Goal: Task Accomplishment & Management: Complete application form

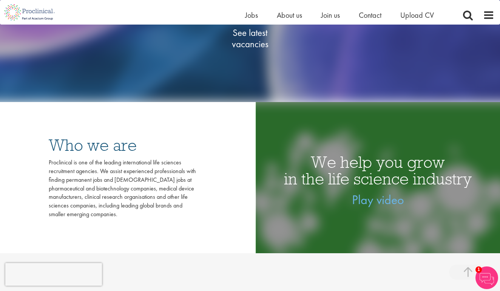
scroll to position [170, 0]
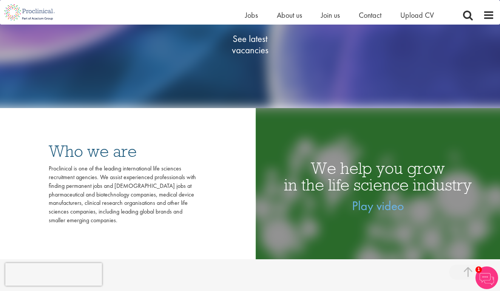
click at [242, 45] on span "See latest vacancies" at bounding box center [250, 44] width 76 height 23
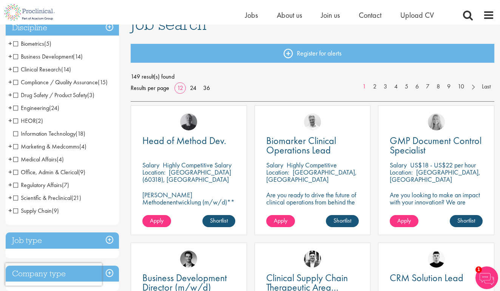
scroll to position [63, 0]
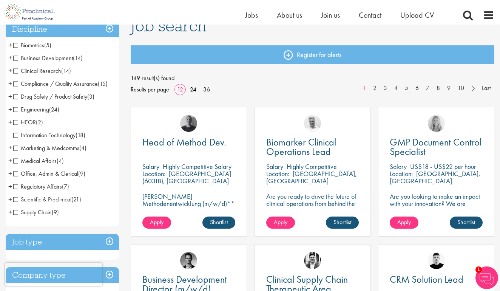
click at [40, 185] on span "Regulatory Affairs" at bounding box center [37, 187] width 49 height 8
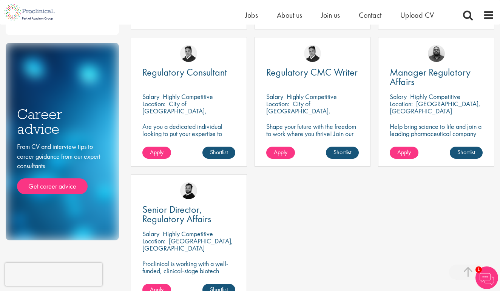
scroll to position [268, 0]
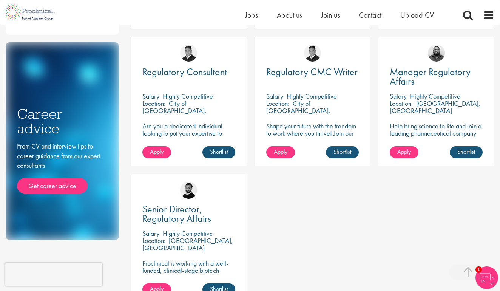
click at [300, 124] on p "Shape your future with the freedom to work where you thrive! Join our client in…" at bounding box center [312, 136] width 93 height 29
click at [304, 57] on img at bounding box center [312, 53] width 17 height 17
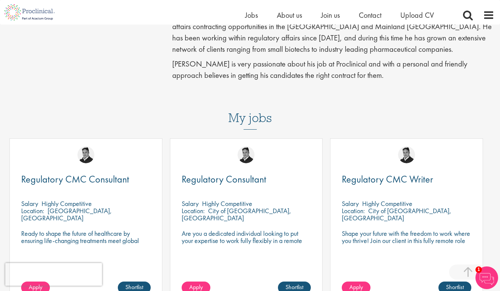
scroll to position [251, 0]
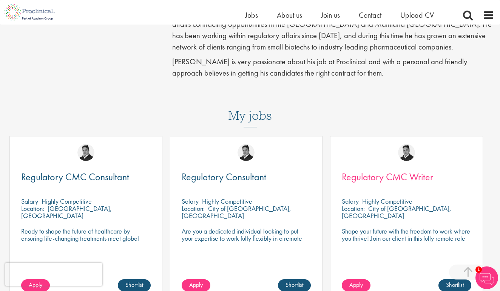
click at [373, 170] on span "Regulatory CMC Writer" at bounding box center [387, 176] width 91 height 13
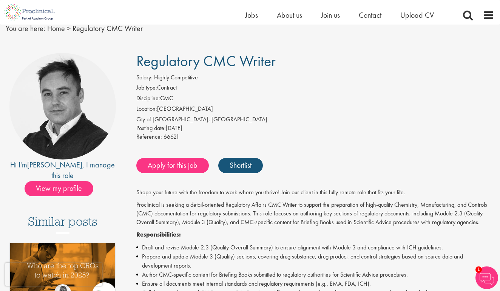
scroll to position [25, 0]
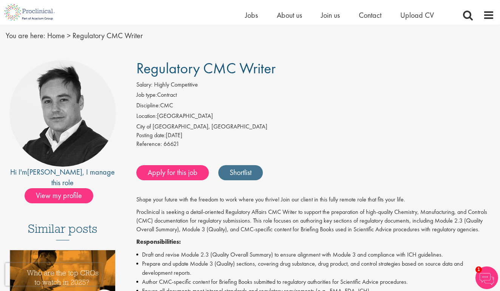
click at [226, 175] on link "Shortlist" at bounding box center [240, 172] width 45 height 15
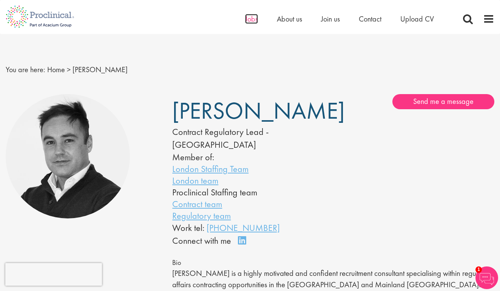
click at [248, 21] on span "Jobs" at bounding box center [251, 19] width 13 height 10
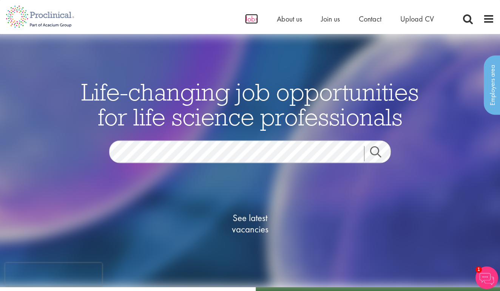
click at [252, 18] on span "Jobs" at bounding box center [251, 19] width 13 height 10
click at [250, 219] on span "See latest vacancies" at bounding box center [250, 223] width 76 height 23
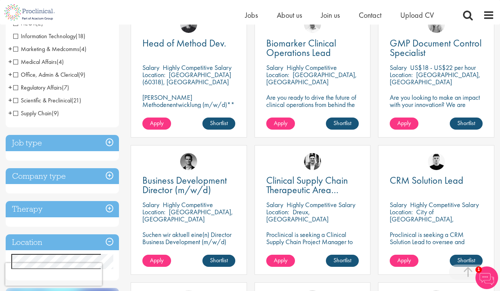
scroll to position [177, 0]
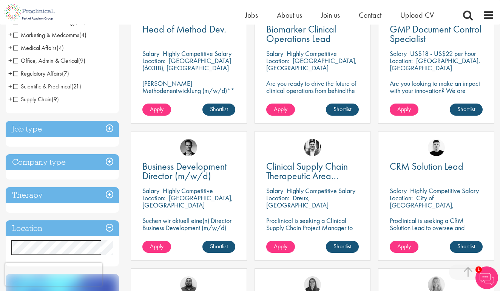
click at [83, 125] on h3 "Job type" at bounding box center [62, 129] width 113 height 16
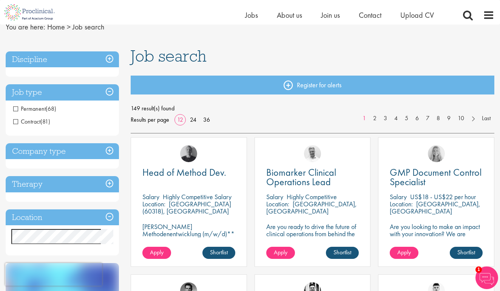
scroll to position [23, 0]
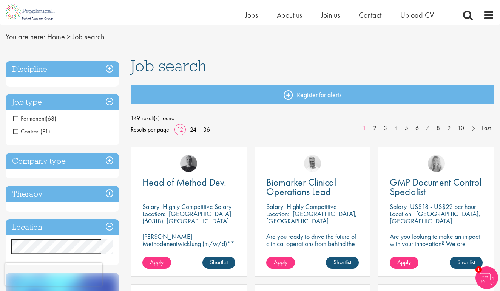
click at [33, 131] on span "Contract" at bounding box center [26, 131] width 27 height 8
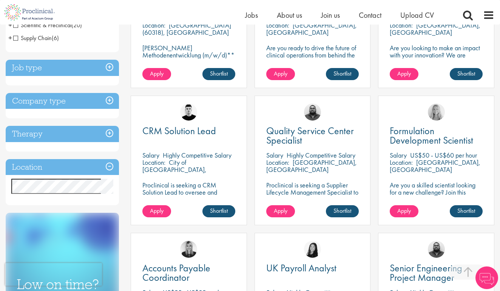
scroll to position [218, 0]
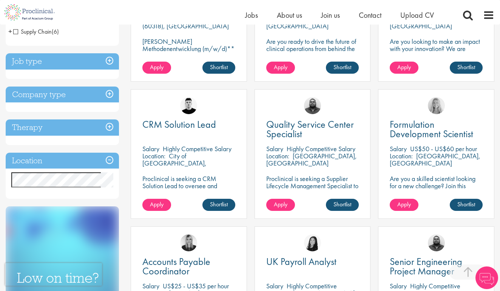
click at [89, 96] on h3 "Company type" at bounding box center [62, 95] width 113 height 16
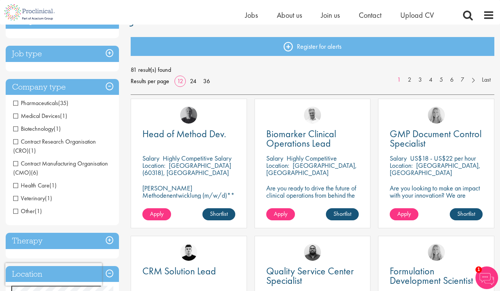
scroll to position [71, 0]
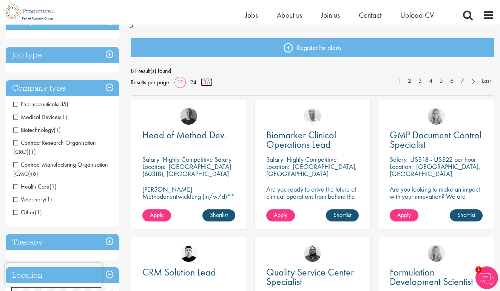
click at [206, 84] on link "36" at bounding box center [207, 82] width 12 height 8
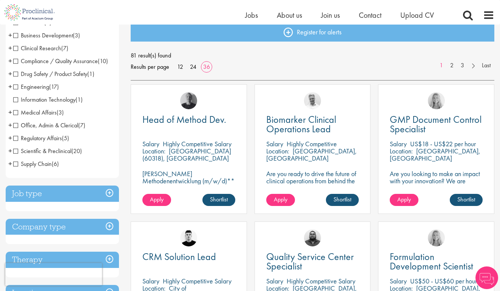
scroll to position [87, 0]
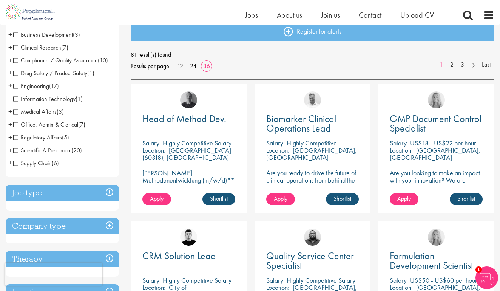
click at [63, 63] on span "Compliance / Quality Assurance" at bounding box center [55, 60] width 85 height 8
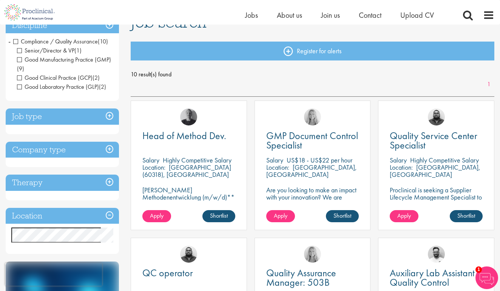
scroll to position [65, 0]
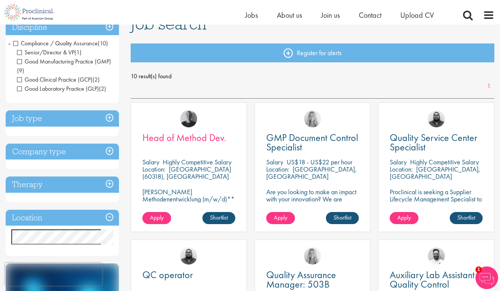
click at [192, 138] on span "Head of Method Dev." at bounding box center [184, 137] width 84 height 13
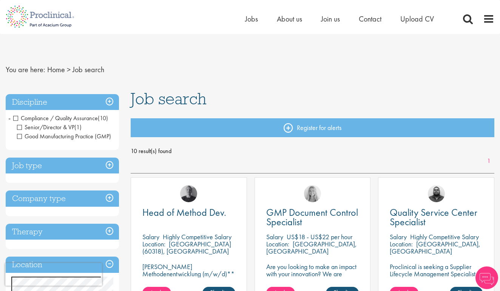
scroll to position [65, 0]
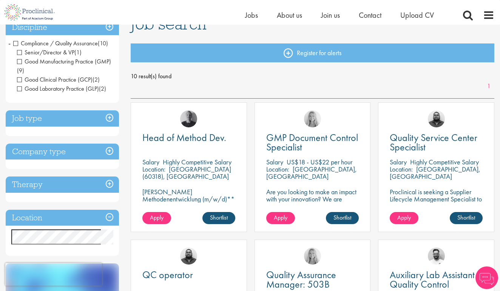
click at [17, 44] on span "Compliance / Quality Assurance" at bounding box center [55, 43] width 85 height 8
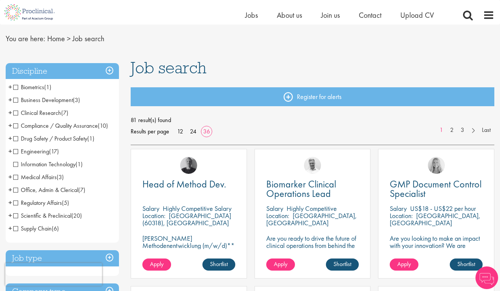
scroll to position [28, 0]
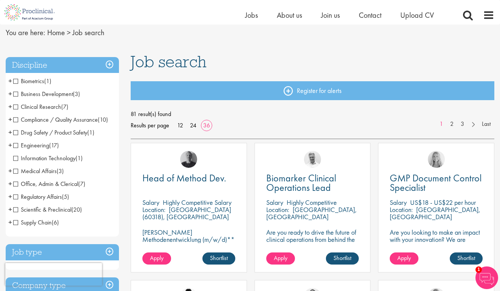
click at [33, 197] on span "Regulatory Affairs" at bounding box center [37, 197] width 49 height 8
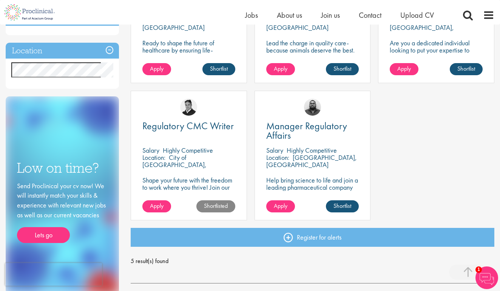
scroll to position [220, 0]
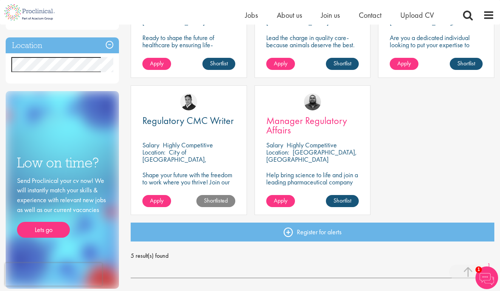
click at [292, 130] on link "Manager Regulatory Affairs" at bounding box center [312, 125] width 93 height 19
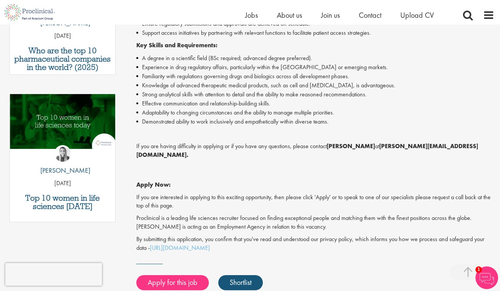
scroll to position [328, 0]
click at [229, 275] on link "Shortlist" at bounding box center [240, 282] width 45 height 15
click at [483, 16] on div "Home Jobs About us Join us Contact Upload CV" at bounding box center [369, 16] width 249 height 15
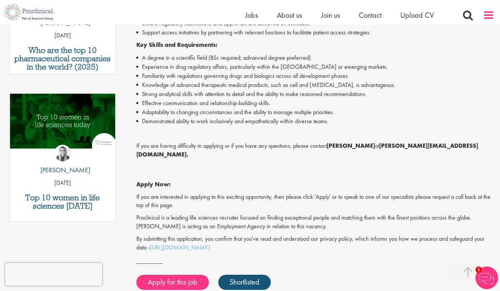
click at [488, 16] on span at bounding box center [488, 14] width 11 height 11
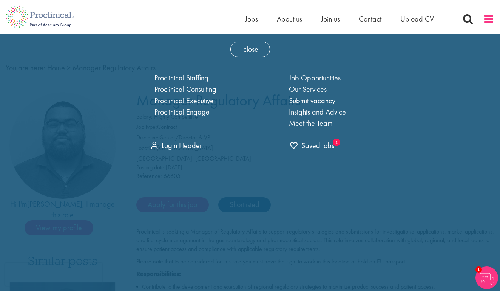
scroll to position [0, 0]
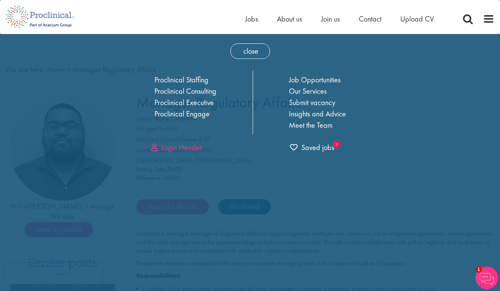
click at [178, 143] on link "Login Header" at bounding box center [176, 147] width 51 height 10
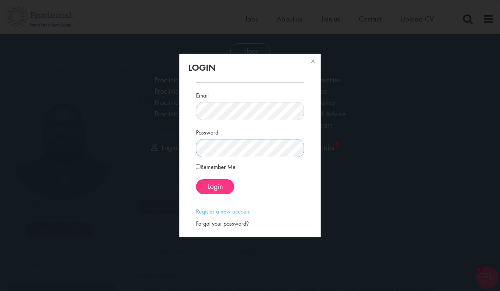
click at [308, 135] on div "Email Password Remember Me Login" at bounding box center [249, 152] width 119 height 152
click at [314, 62] on button at bounding box center [312, 62] width 17 height 17
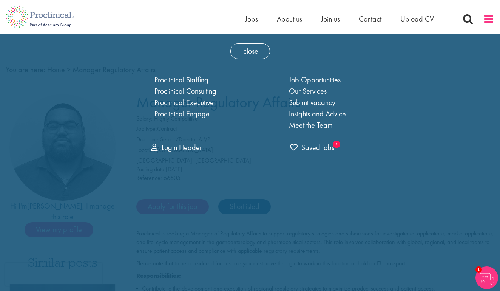
click at [491, 22] on span at bounding box center [488, 18] width 11 height 11
click at [164, 147] on link "Login Header" at bounding box center [176, 147] width 51 height 10
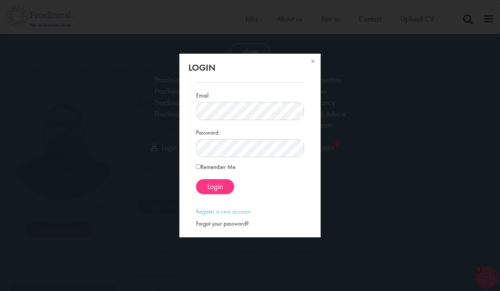
click at [223, 221] on div "Forgot your password?" at bounding box center [250, 224] width 108 height 9
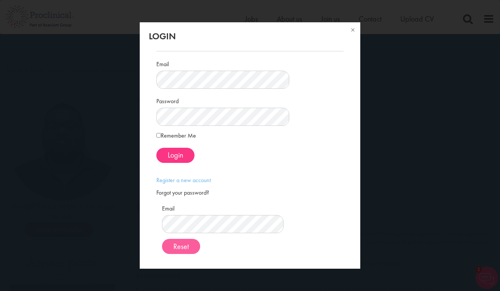
click at [200, 244] on button "Reset" at bounding box center [181, 246] width 38 height 15
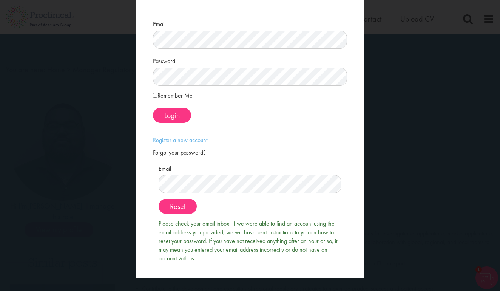
scroll to position [34, 0]
click at [185, 207] on span "Reset" at bounding box center [177, 207] width 15 height 10
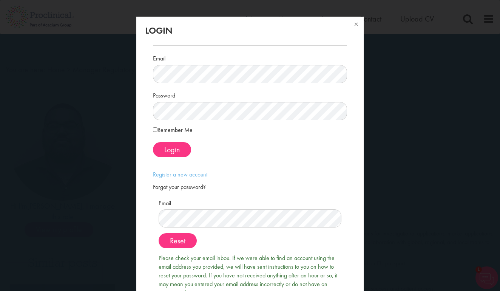
scroll to position [0, 0]
click at [355, 22] on button at bounding box center [355, 25] width 17 height 17
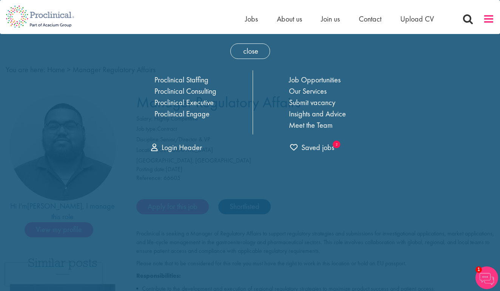
click at [490, 19] on span at bounding box center [488, 18] width 11 height 11
click at [195, 152] on div "Login Header Login Email Password Remember Me" at bounding box center [195, 147] width 107 height 11
click at [194, 149] on link "Login Header" at bounding box center [176, 147] width 51 height 10
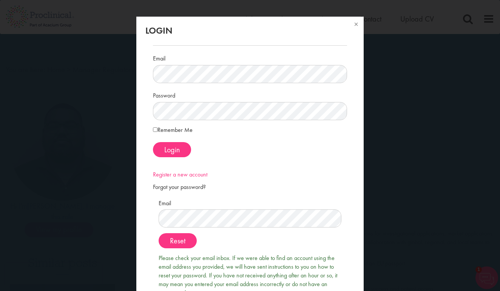
click at [194, 173] on link "Register a new account" at bounding box center [180, 174] width 54 height 8
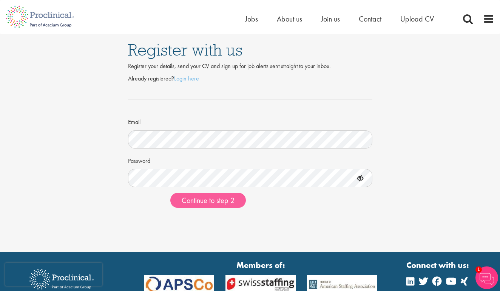
click at [222, 195] on span "Continue to step 2" at bounding box center [208, 200] width 53 height 10
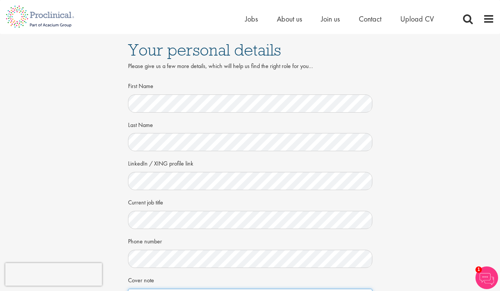
scroll to position [5, 0]
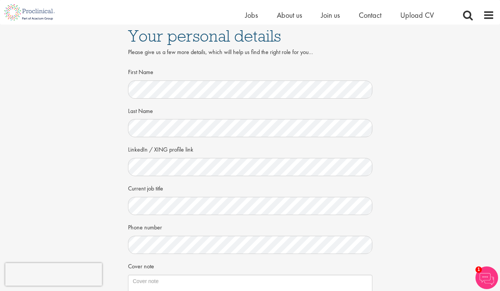
click at [347, 225] on div "Phone number" at bounding box center [250, 237] width 245 height 33
click at [248, 253] on form "First Name Last Name LinkedIn / XING profile link Current job title Phone numbe…" at bounding box center [250, 202] width 233 height 274
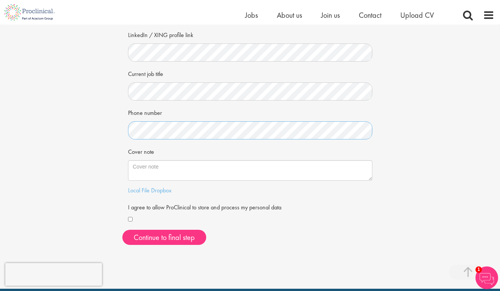
scroll to position [119, 0]
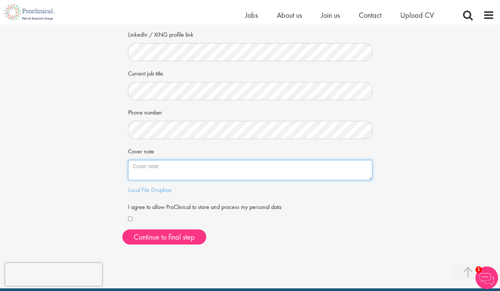
click at [194, 174] on textarea "Cover note" at bounding box center [250, 170] width 245 height 20
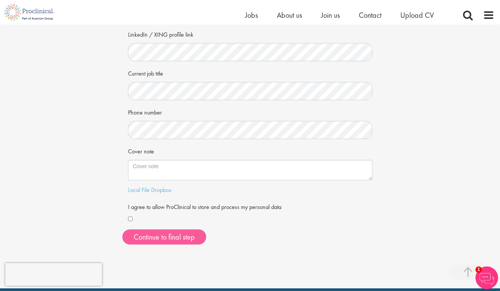
click at [155, 232] on button "Continue to final step" at bounding box center [164, 236] width 84 height 15
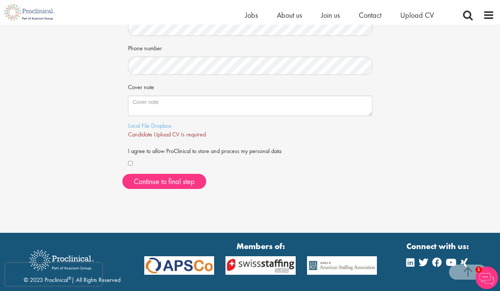
scroll to position [178, 0]
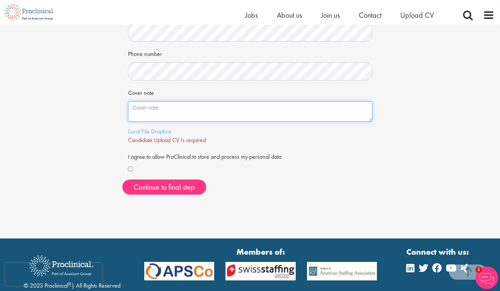
click at [187, 110] on textarea "Cover note" at bounding box center [250, 111] width 245 height 20
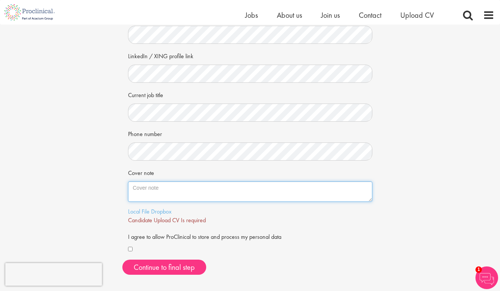
scroll to position [99, 0]
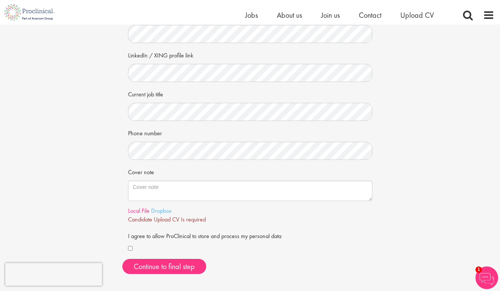
click at [139, 212] on link "Local File" at bounding box center [139, 211] width 22 height 8
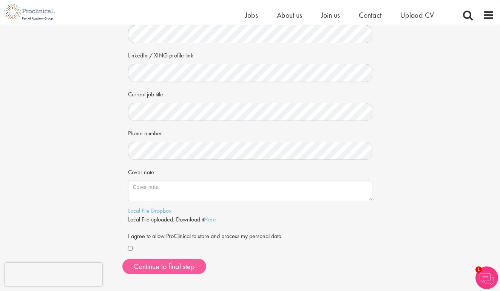
click at [183, 266] on span "Continue to final step" at bounding box center [164, 267] width 61 height 10
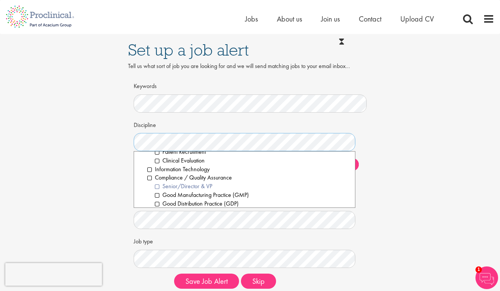
scroll to position [259, 0]
click at [150, 172] on li "Compliance / Quality Assurance" at bounding box center [248, 176] width 202 height 9
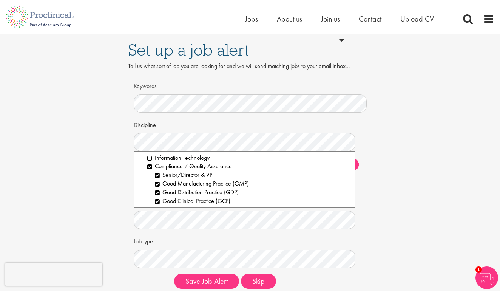
scroll to position [269, 0]
click at [149, 163] on li "Compliance / Quality Assurance" at bounding box center [248, 167] width 202 height 9
click at [157, 171] on li "Senior/Director & VP" at bounding box center [252, 175] width 195 height 9
click at [158, 180] on li "Good Manufacturing Practice (GMP)" at bounding box center [252, 184] width 195 height 9
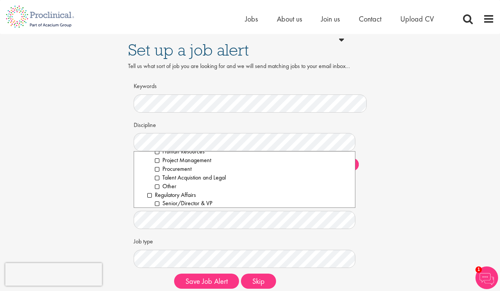
scroll to position [836, 0]
click at [158, 200] on li "Senior/Director & VP" at bounding box center [252, 204] width 195 height 9
click at [155, 209] on li "Consultant / Specialist" at bounding box center [252, 213] width 195 height 9
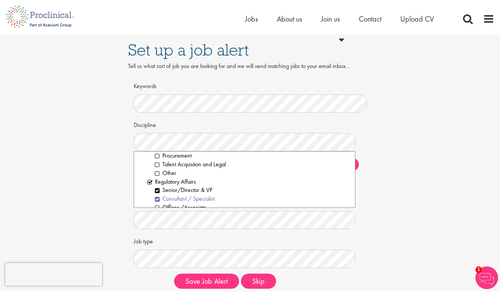
scroll to position [856, 0]
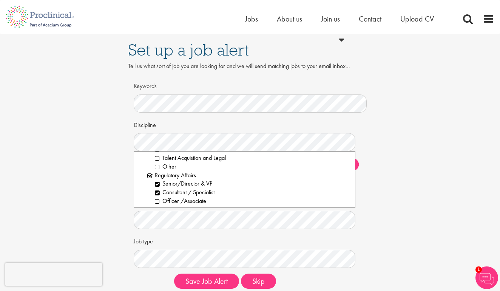
click at [155, 206] on li "Project Manager" at bounding box center [252, 210] width 195 height 9
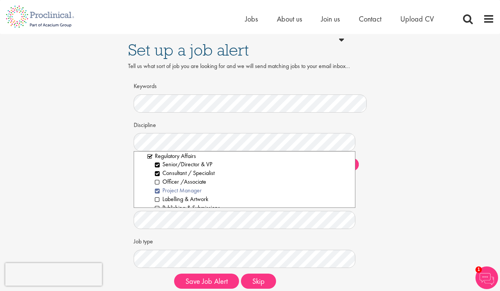
scroll to position [878, 0]
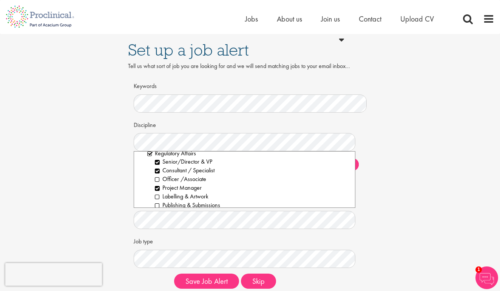
click at [157, 210] on li "Operations" at bounding box center [252, 214] width 195 height 9
click at [157, 218] on li "CMC" at bounding box center [252, 222] width 195 height 9
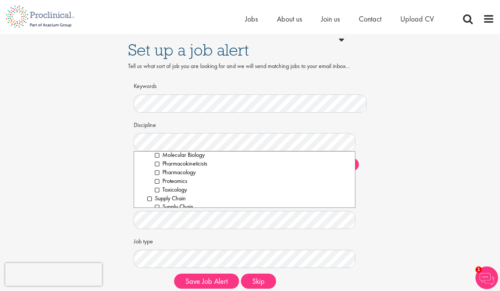
scroll to position [1058, 0]
click at [204, 235] on div "Job type Clear All Permanent Contract" at bounding box center [250, 251] width 233 height 33
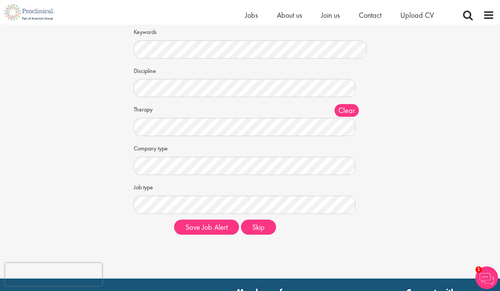
scroll to position [45, 0]
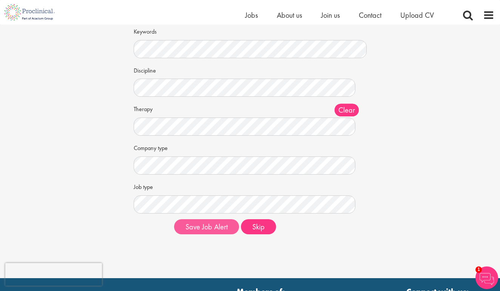
click at [221, 227] on button "Save Job Alert" at bounding box center [206, 226] width 65 height 15
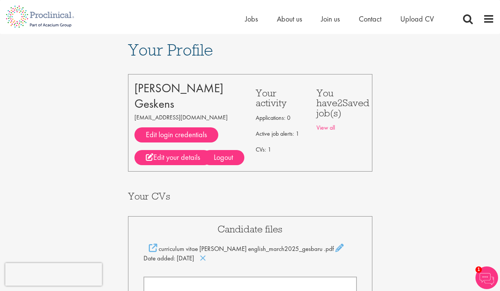
click at [322, 124] on link "View all" at bounding box center [326, 128] width 19 height 8
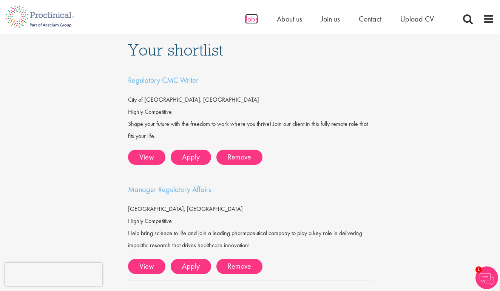
click at [254, 20] on span "Jobs" at bounding box center [251, 19] width 13 height 10
